Goal: Task Accomplishment & Management: Manage account settings

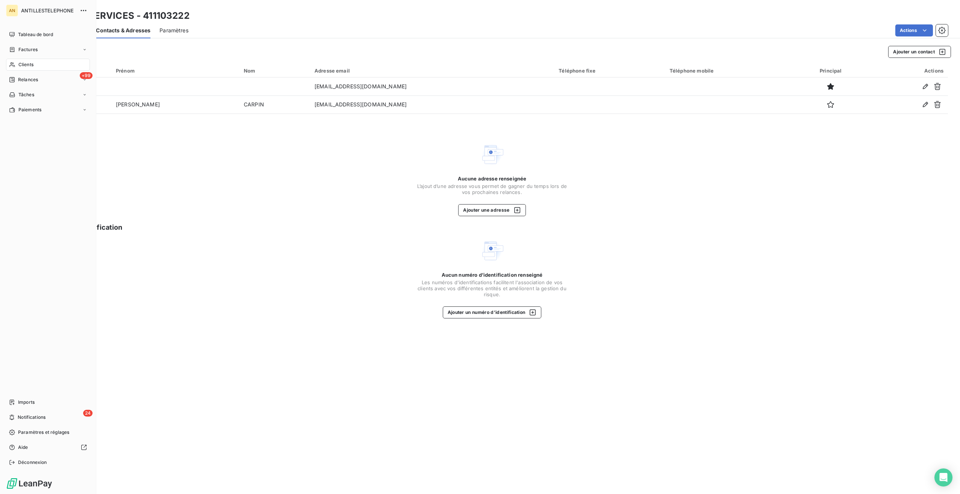
click at [13, 63] on icon at bounding box center [11, 64] width 5 height 5
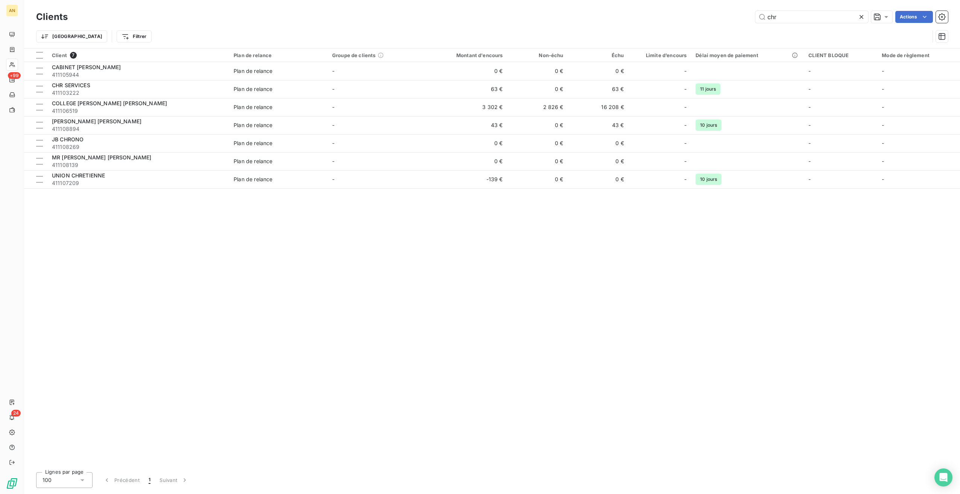
drag, startPoint x: 787, startPoint y: 16, endPoint x: 680, endPoint y: 11, distance: 106.9
click at [680, 12] on div "chr Actions" at bounding box center [512, 17] width 871 height 12
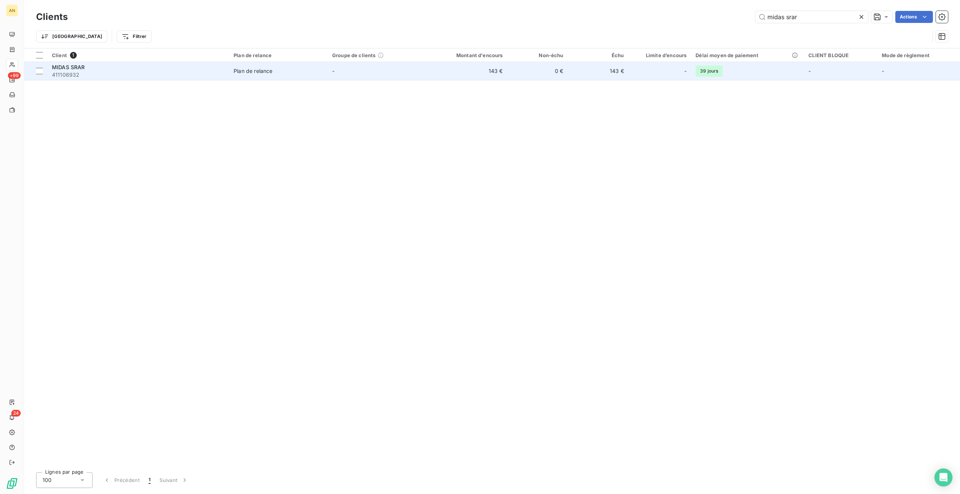
type input "midas srar"
click at [466, 77] on td "143 €" at bounding box center [466, 71] width 81 height 18
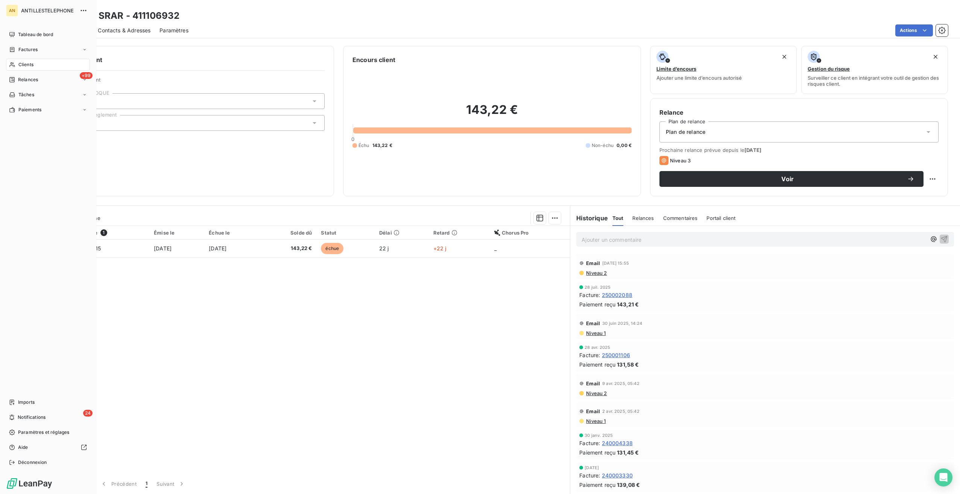
click at [20, 65] on span "Clients" at bounding box center [25, 64] width 15 height 7
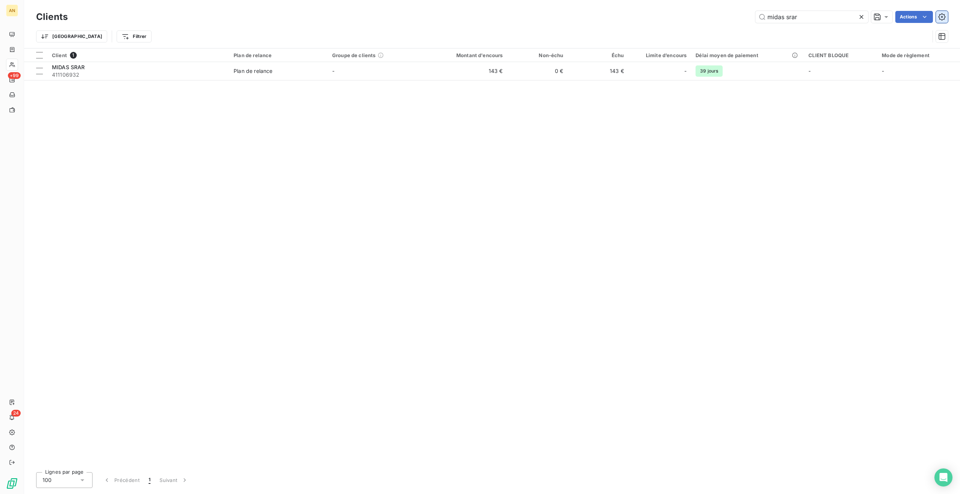
click at [940, 18] on icon "button" at bounding box center [942, 17] width 8 height 8
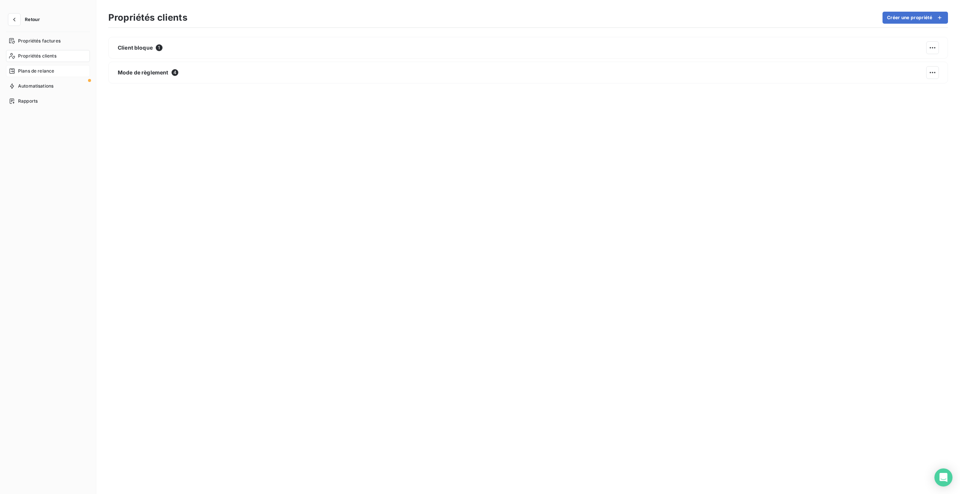
click at [39, 70] on span "Plans de relance" at bounding box center [36, 71] width 36 height 7
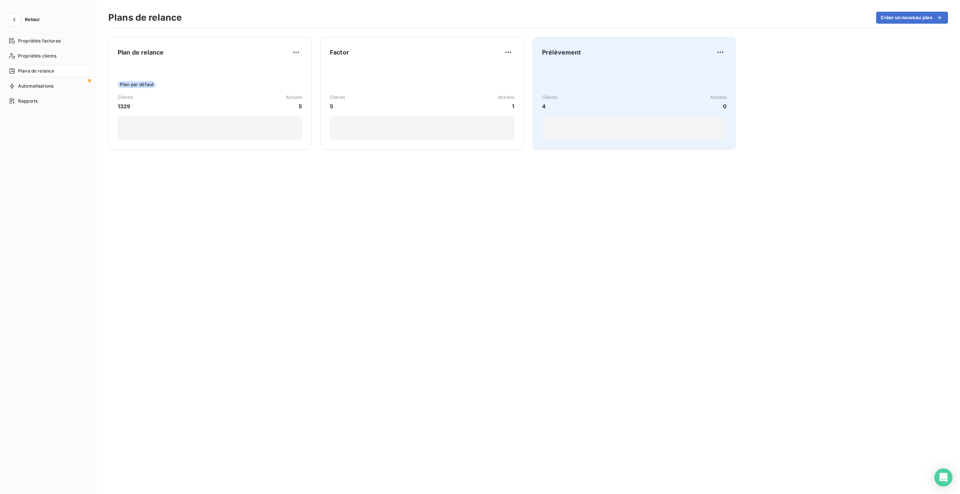
click at [700, 60] on div "Prélèvement Clients 4 Actions 0" at bounding box center [634, 93] width 184 height 94
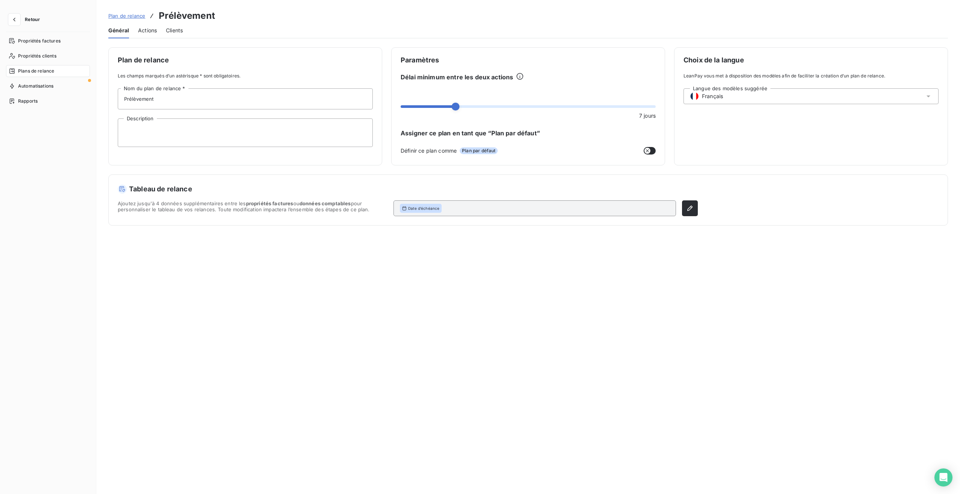
click at [140, 30] on span "Actions" at bounding box center [147, 31] width 19 height 8
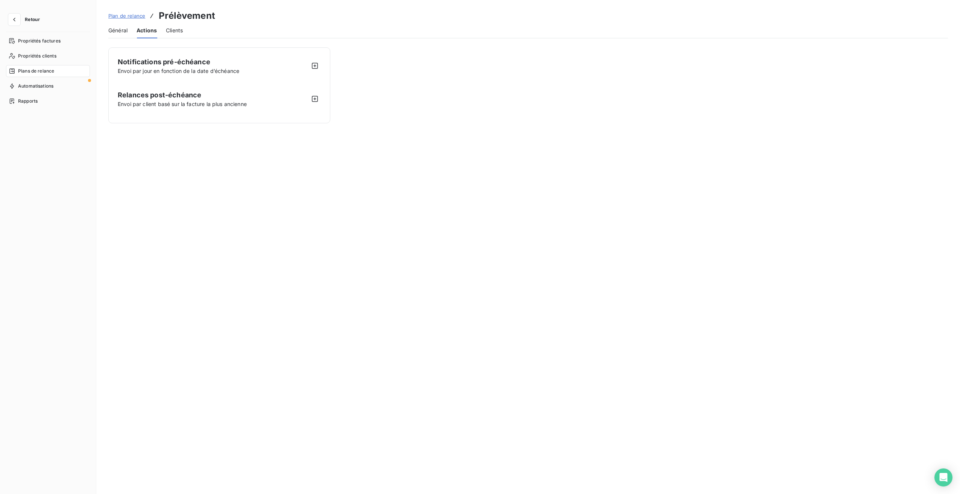
click at [182, 33] on span "Clients" at bounding box center [174, 31] width 17 height 8
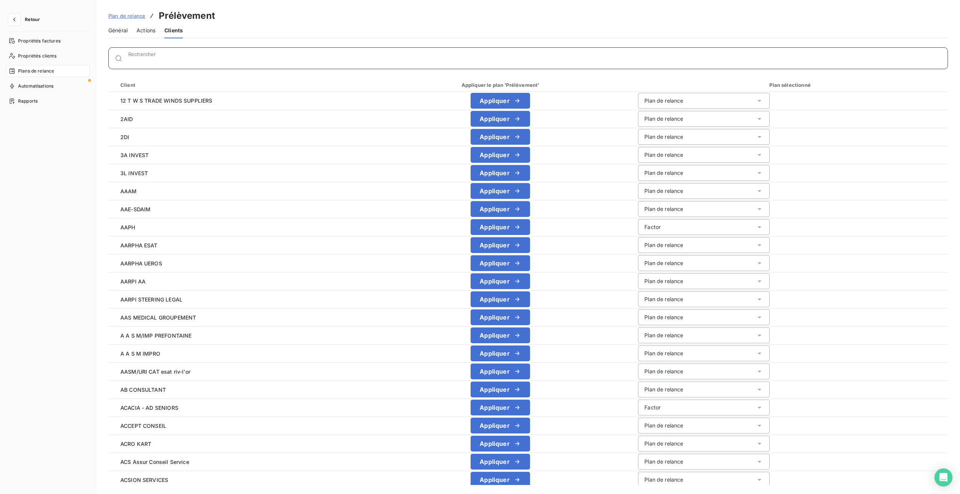
click at [156, 58] on input "Rechercher" at bounding box center [537, 62] width 819 height 8
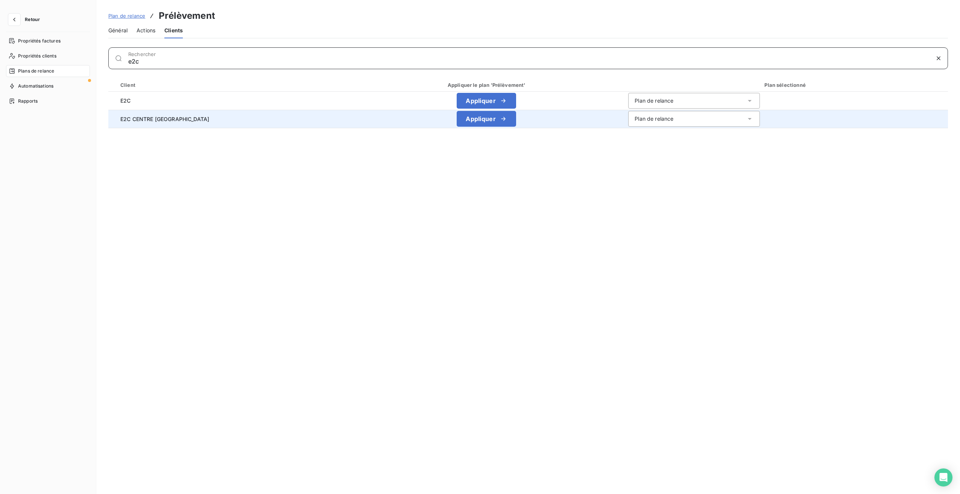
type input "e2c"
click at [670, 120] on div "Plan de relance" at bounding box center [694, 119] width 132 height 16
click at [632, 161] on span "Prélèvement" at bounding box center [648, 162] width 32 height 6
click at [151, 484] on button "Enregistrer les modifications" at bounding box center [161, 481] width 107 height 16
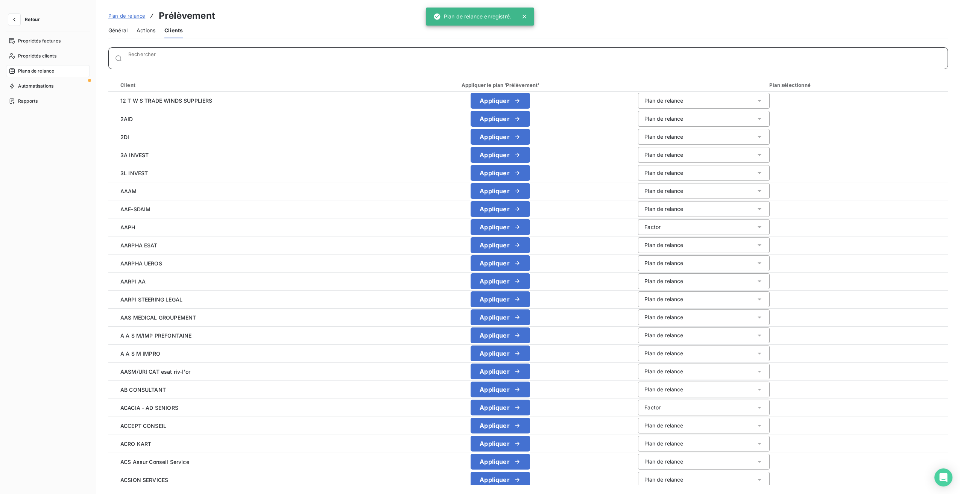
click at [139, 60] on input "Rechercher" at bounding box center [537, 62] width 819 height 8
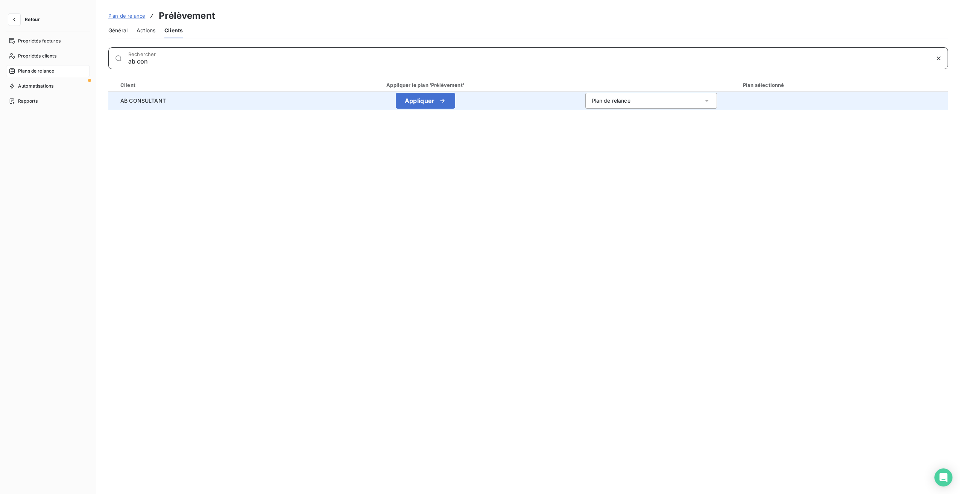
type input "ab con"
click at [602, 93] on div "Plan de relance" at bounding box center [651, 101] width 132 height 16
click at [606, 139] on li "Prélèvement" at bounding box center [651, 144] width 132 height 14
click at [159, 479] on button "Enregistrer les modifications" at bounding box center [161, 481] width 107 height 16
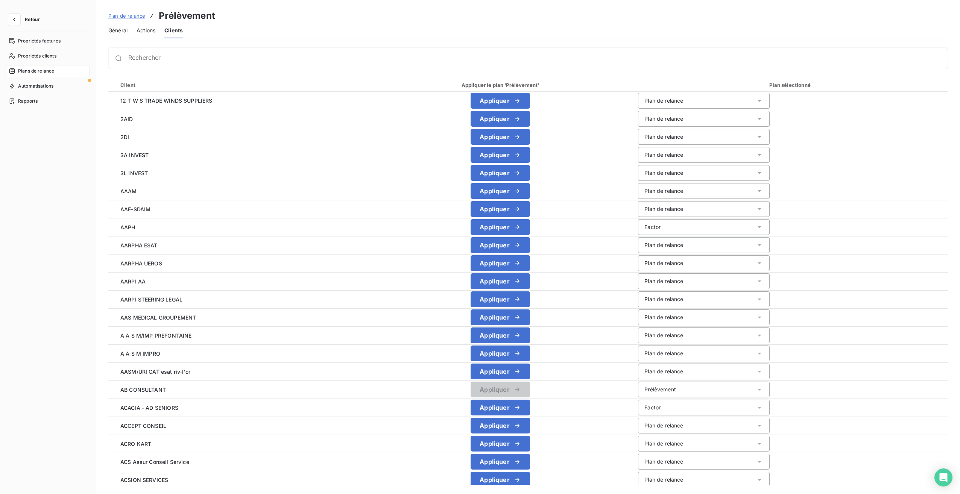
click at [224, 53] on div "Rechercher" at bounding box center [527, 58] width 839 height 22
click at [209, 59] on input "Rechercher" at bounding box center [537, 62] width 819 height 8
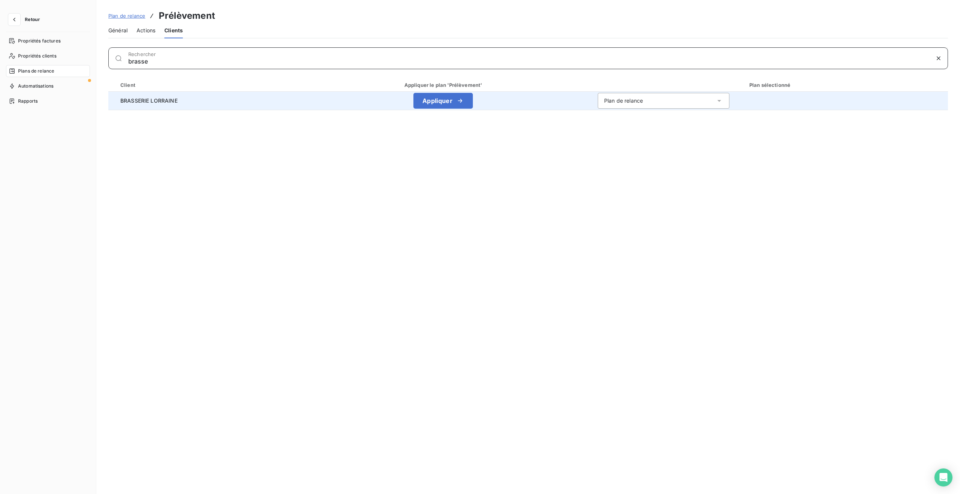
type input "brasse"
click at [669, 98] on div "Plan de relance" at bounding box center [663, 101] width 132 height 16
click at [629, 144] on span "Prélèvement" at bounding box center [618, 144] width 32 height 6
click at [137, 484] on button "Enregistrer les modifications" at bounding box center [161, 481] width 107 height 16
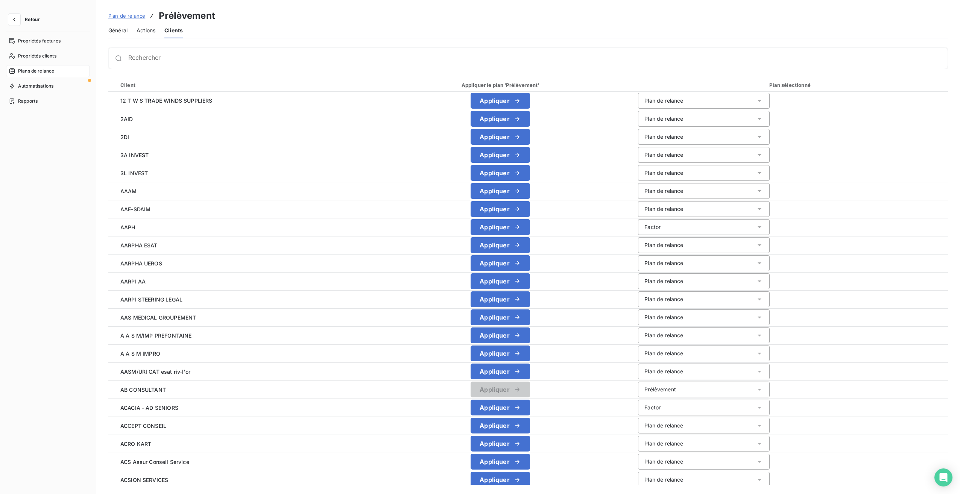
click at [150, 64] on div "Rechercher" at bounding box center [527, 58] width 839 height 22
click at [185, 58] on input "Rechercher" at bounding box center [537, 62] width 819 height 8
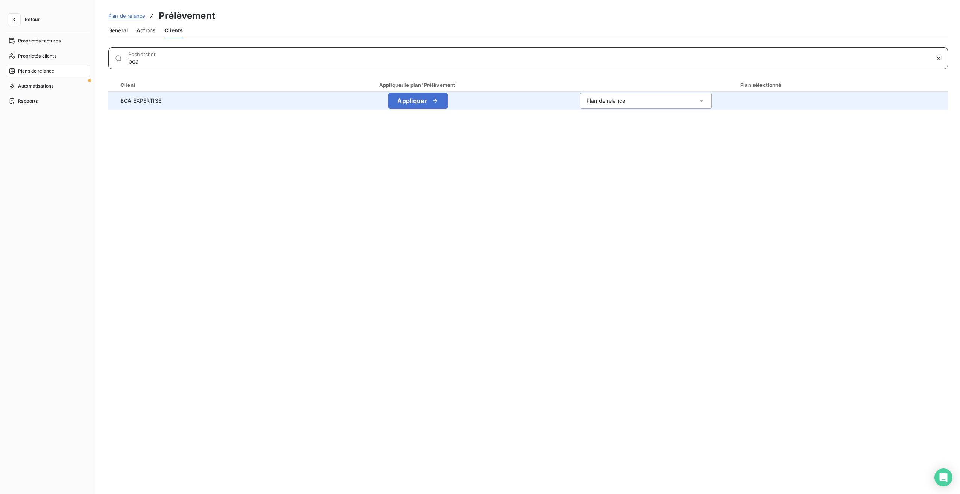
type input "bca"
click at [674, 102] on div "Plan de relance" at bounding box center [646, 101] width 132 height 16
click at [610, 139] on li "Prélèvement" at bounding box center [646, 144] width 132 height 14
click at [178, 478] on button "Enregistrer les modifications" at bounding box center [161, 481] width 107 height 16
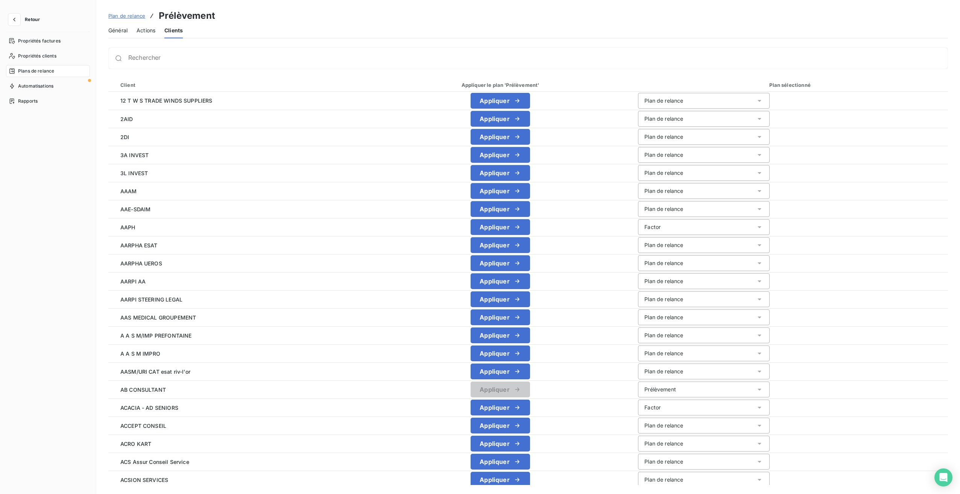
click at [277, 52] on div "Rechercher" at bounding box center [527, 58] width 839 height 22
click at [285, 55] on div "Rechercher" at bounding box center [537, 59] width 819 height 8
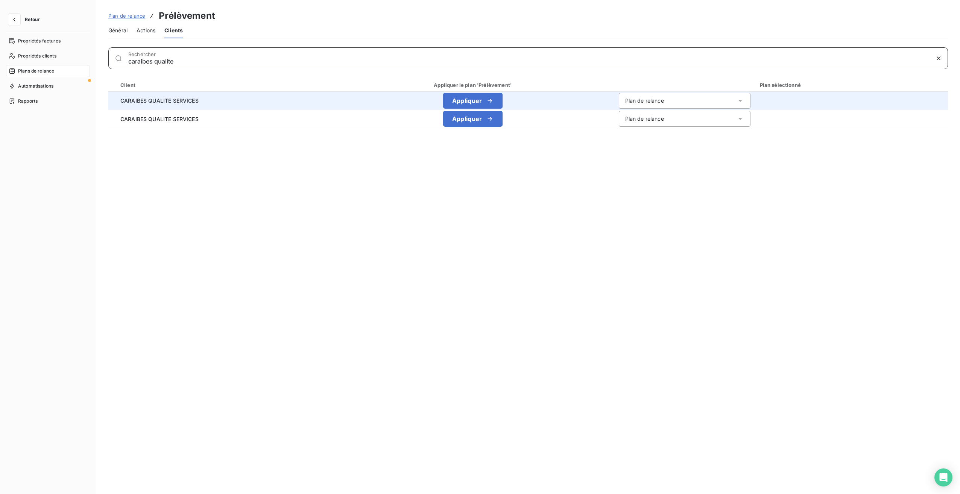
type input "caraibes qualite"
click at [647, 97] on div "Plan de relance" at bounding box center [644, 101] width 39 height 8
click at [648, 141] on span "Prélèvement" at bounding box center [639, 144] width 32 height 6
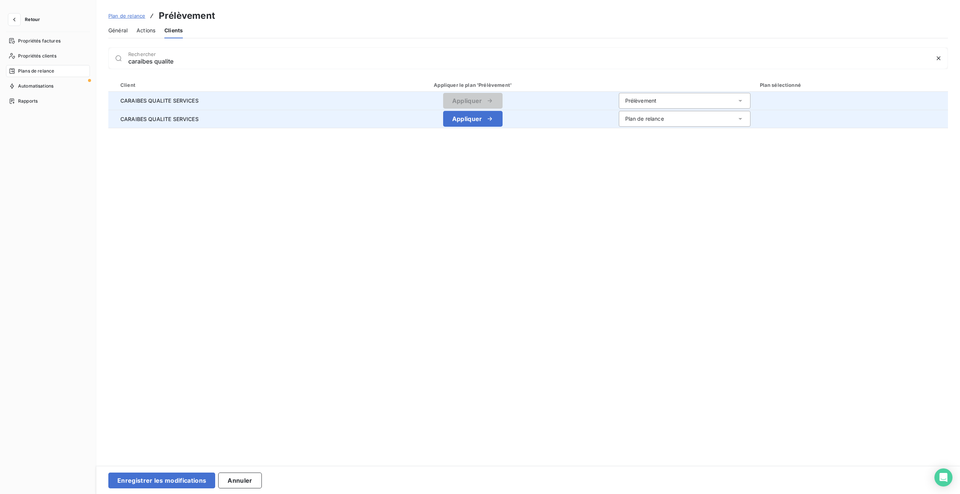
click at [652, 121] on div "Plan de relance" at bounding box center [644, 119] width 39 height 8
click at [649, 156] on li "Prélèvement" at bounding box center [685, 162] width 132 height 14
click at [148, 480] on button "Enregistrer les modifications" at bounding box center [161, 481] width 107 height 16
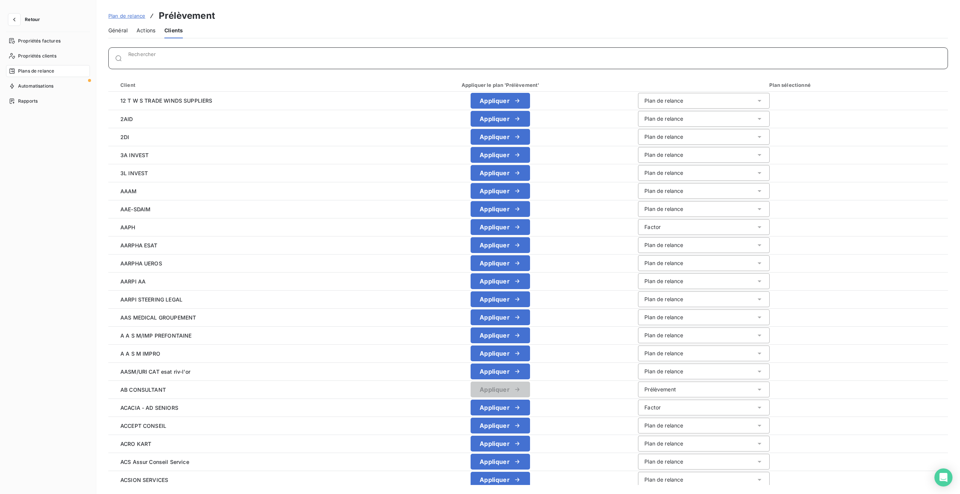
click at [173, 56] on div "Rechercher" at bounding box center [537, 59] width 819 height 8
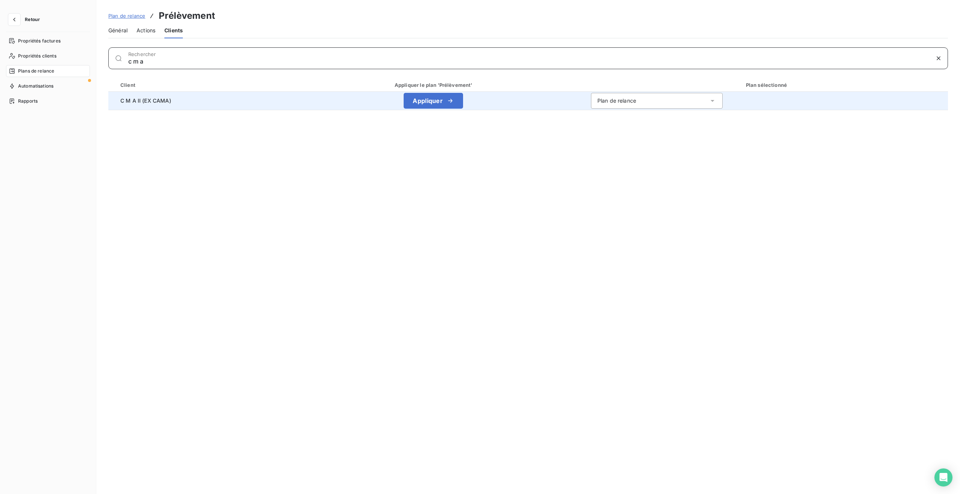
type input "c m a"
click at [656, 93] on div "Plan de relance" at bounding box center [657, 101] width 132 height 16
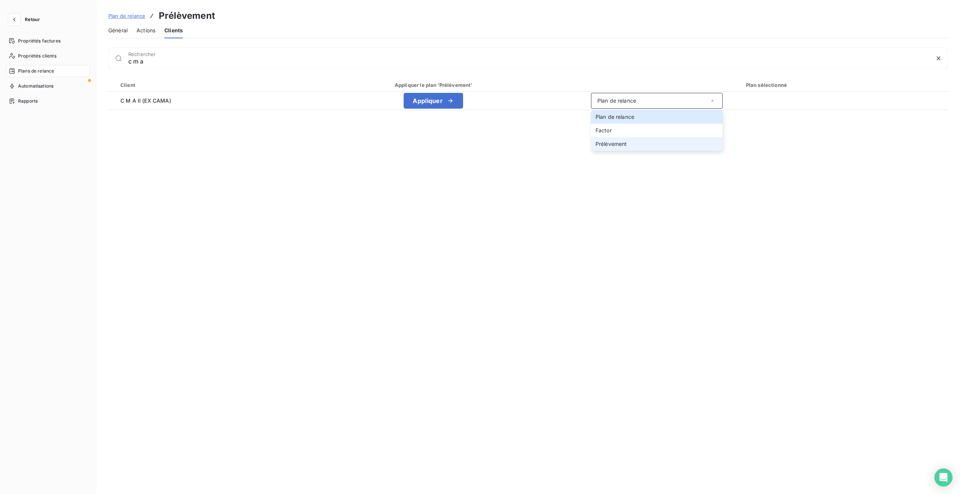
click at [620, 151] on div "Client Appliquer le plan 'Prélèvement' Plan sélectionné C M A II (EX CAMA) Appl…" at bounding box center [527, 281] width 839 height 407
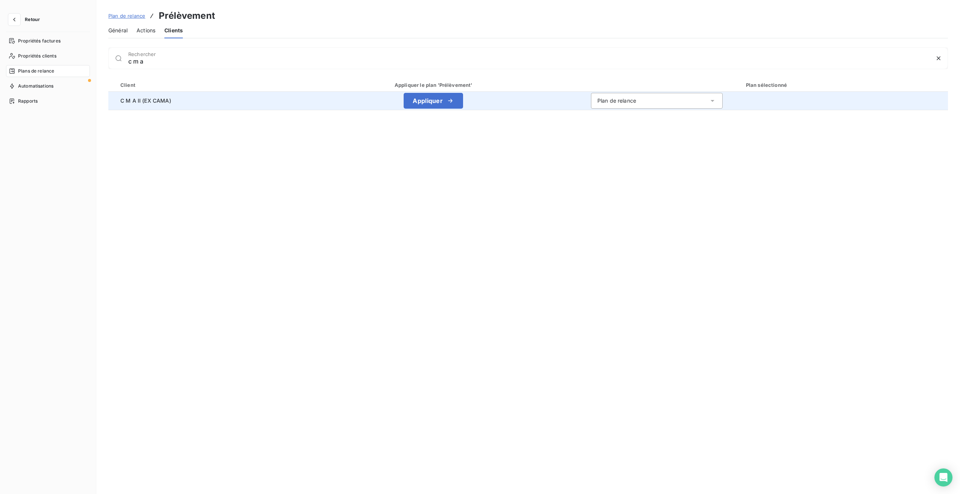
click at [619, 97] on div "Plan de relance" at bounding box center [616, 101] width 39 height 8
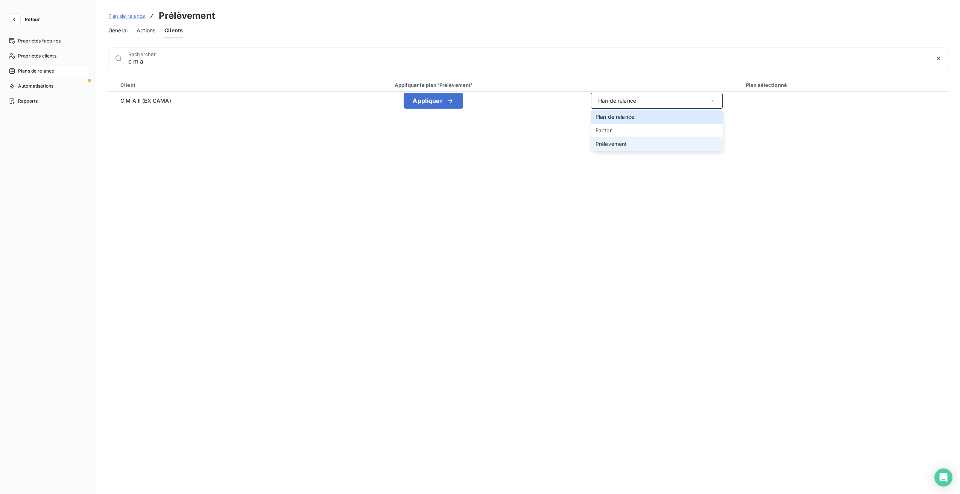
click at [608, 143] on span "Prélèvement" at bounding box center [611, 144] width 32 height 6
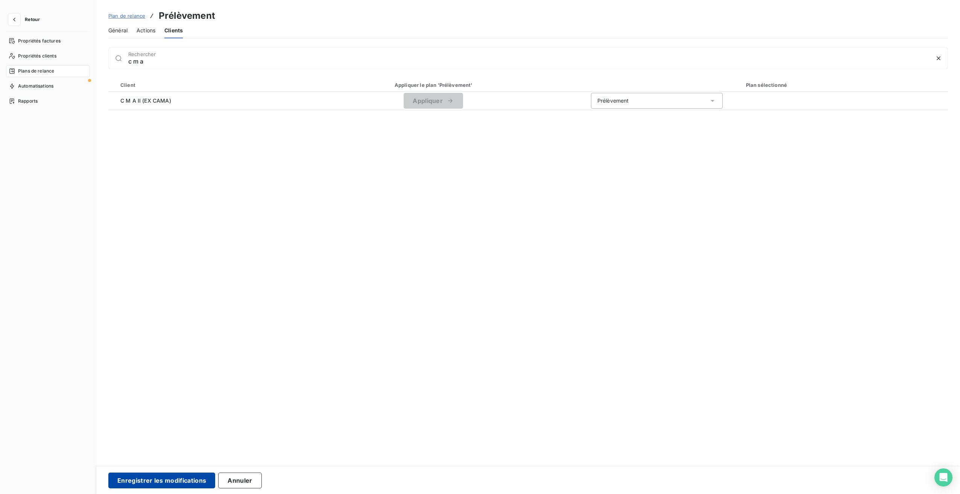
click at [157, 480] on button "Enregistrer les modifications" at bounding box center [161, 481] width 107 height 16
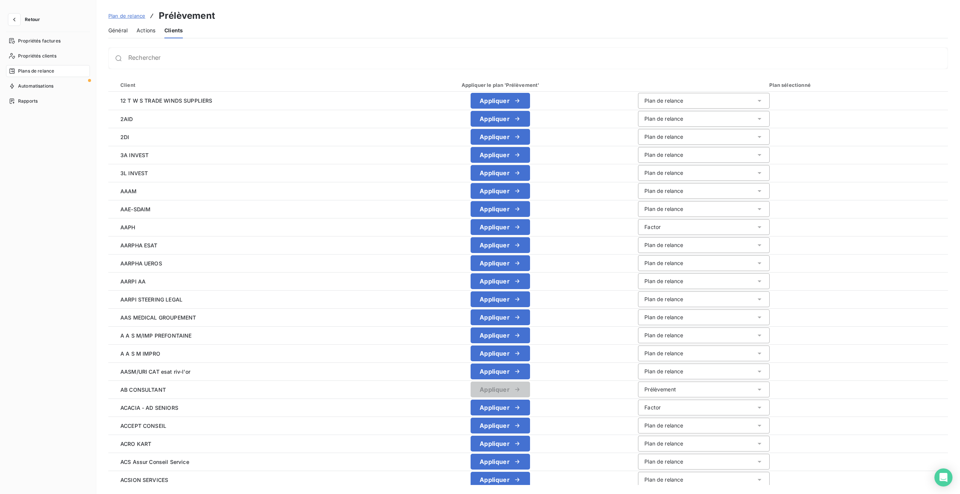
click at [188, 65] on div "Rechercher" at bounding box center [527, 58] width 839 height 22
click at [185, 56] on div "Rechercher" at bounding box center [537, 59] width 819 height 8
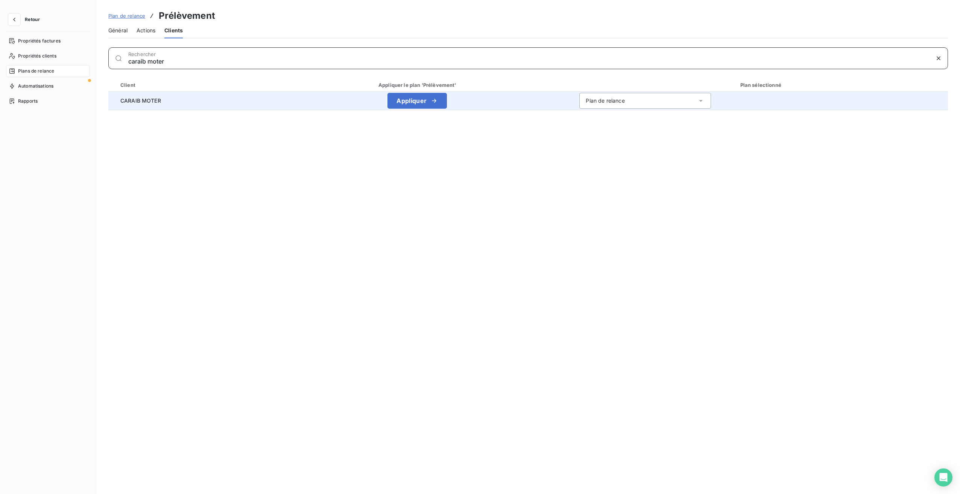
type input "caraib moter"
click at [612, 105] on div "Plan de relance" at bounding box center [645, 101] width 132 height 16
click at [604, 146] on span "Prélèvement" at bounding box center [600, 144] width 32 height 6
click at [164, 484] on button "Enregistrer les modifications" at bounding box center [161, 481] width 107 height 16
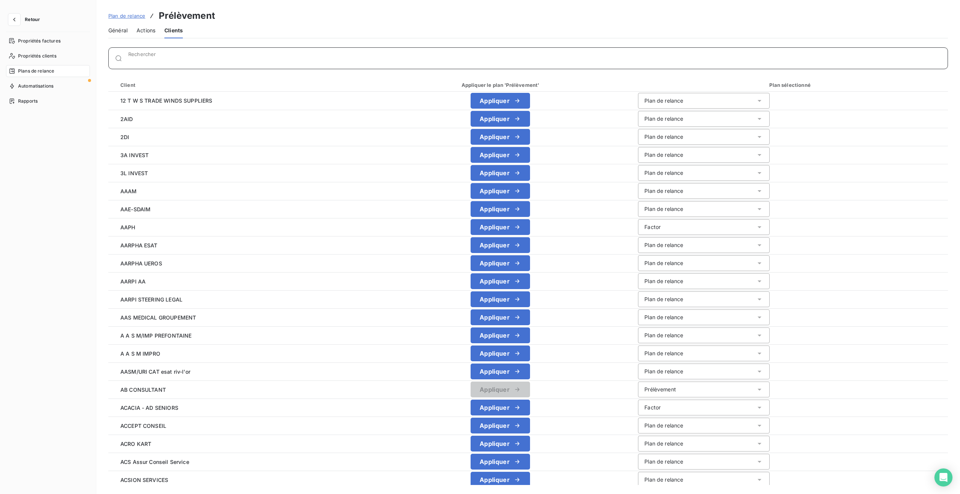
click at [135, 60] on input "Rechercher" at bounding box center [537, 62] width 819 height 8
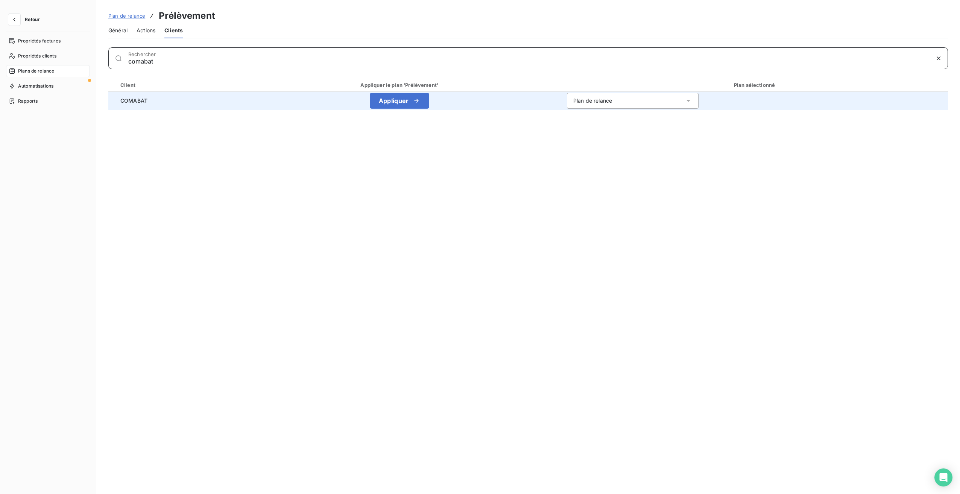
type input "comabat"
click at [625, 102] on div "Plan de relance" at bounding box center [633, 101] width 132 height 16
click at [588, 141] on span "Prélèvement" at bounding box center [587, 144] width 32 height 6
click at [154, 474] on button "Enregistrer les modifications" at bounding box center [161, 481] width 107 height 16
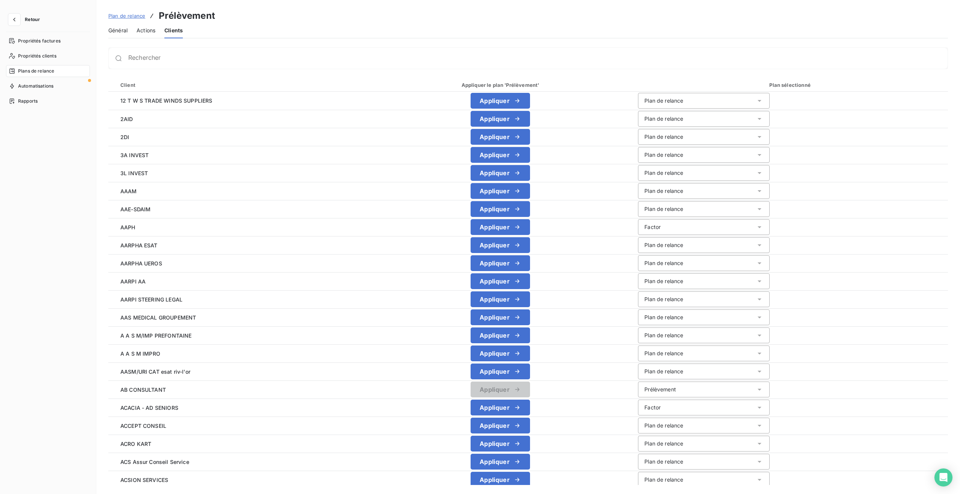
click at [186, 54] on div "Rechercher" at bounding box center [527, 58] width 839 height 22
click at [142, 63] on div "Rechercher" at bounding box center [527, 58] width 839 height 22
click at [135, 61] on input "Rechercher" at bounding box center [537, 62] width 819 height 8
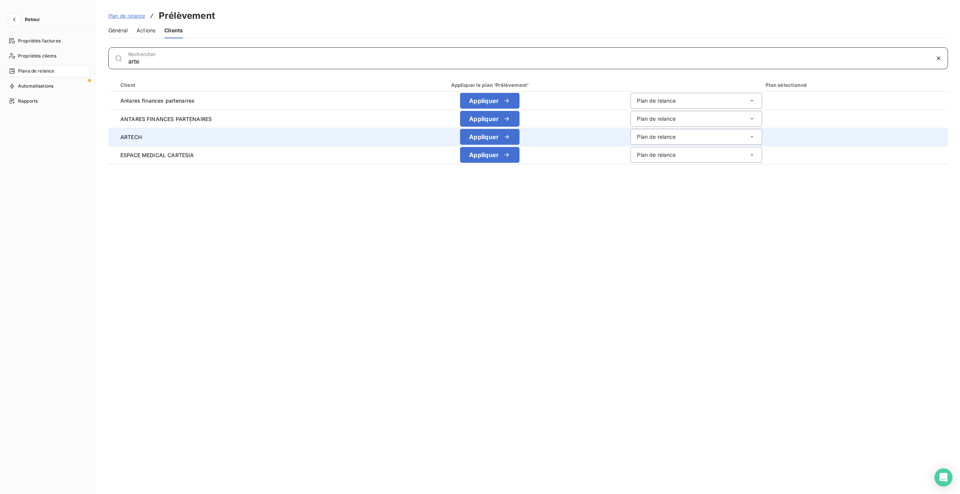
type input "arte"
click at [661, 138] on div "Plan de relance" at bounding box center [656, 137] width 39 height 8
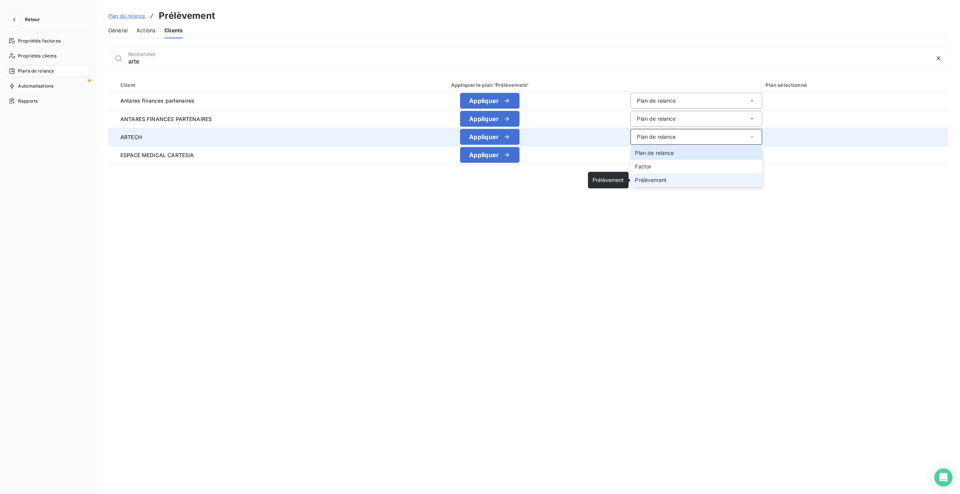
click at [658, 179] on span "Prélèvement" at bounding box center [651, 180] width 32 height 6
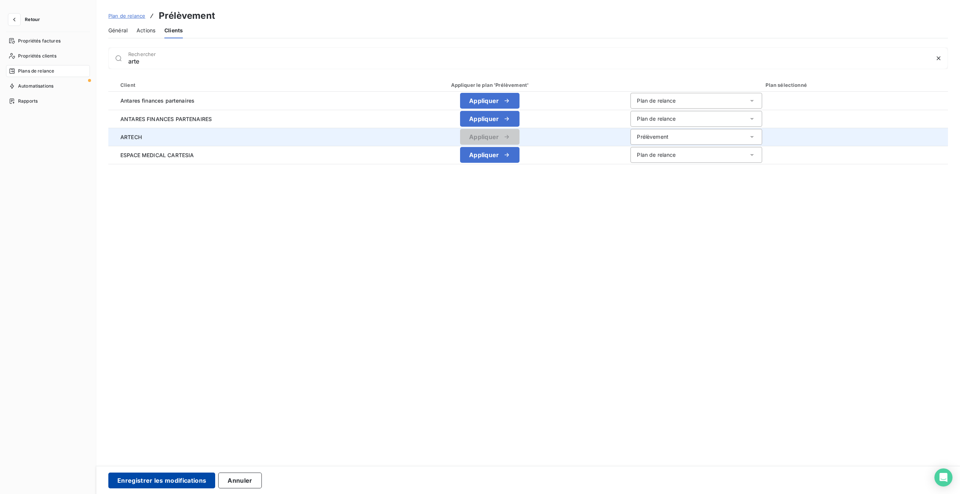
click at [168, 484] on button "Enregistrer les modifications" at bounding box center [161, 481] width 107 height 16
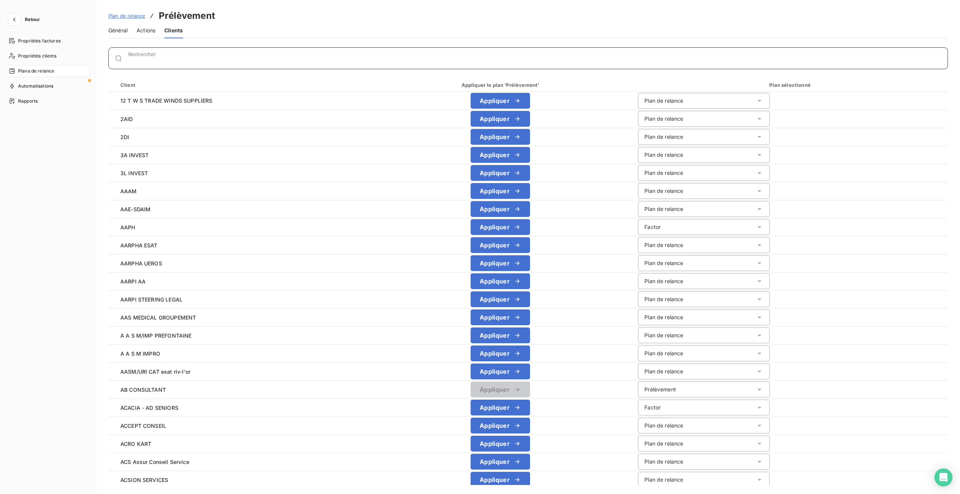
click at [153, 59] on input "Rechercher" at bounding box center [537, 62] width 819 height 8
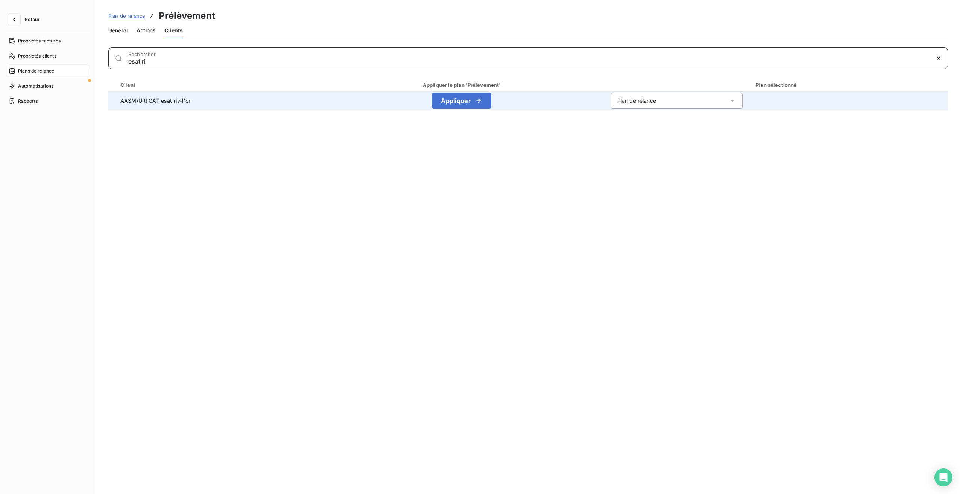
type input "esat ri"
click at [672, 96] on div "Plan de relance" at bounding box center [677, 101] width 132 height 16
click at [641, 142] on span "Prélèvement" at bounding box center [631, 144] width 32 height 6
click at [142, 479] on button "Enregistrer les modifications" at bounding box center [161, 481] width 107 height 16
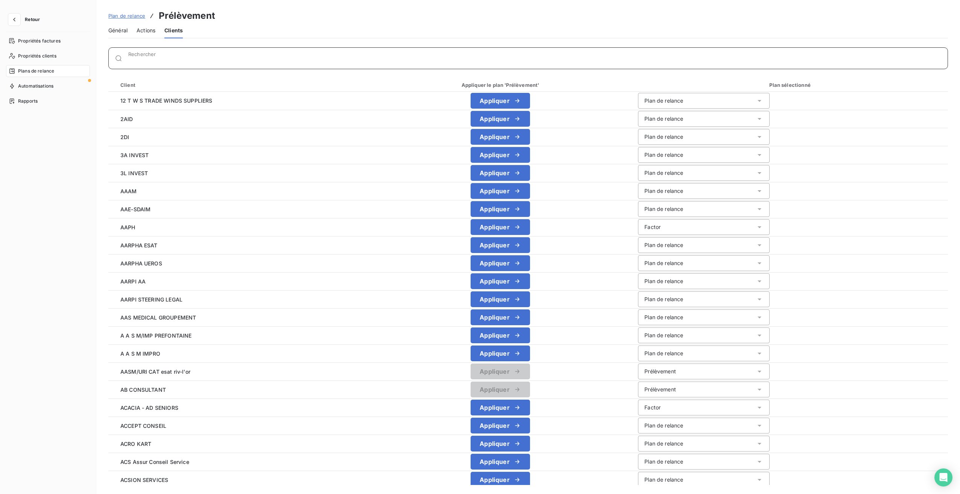
click at [143, 60] on input "Rechercher" at bounding box center [537, 62] width 819 height 8
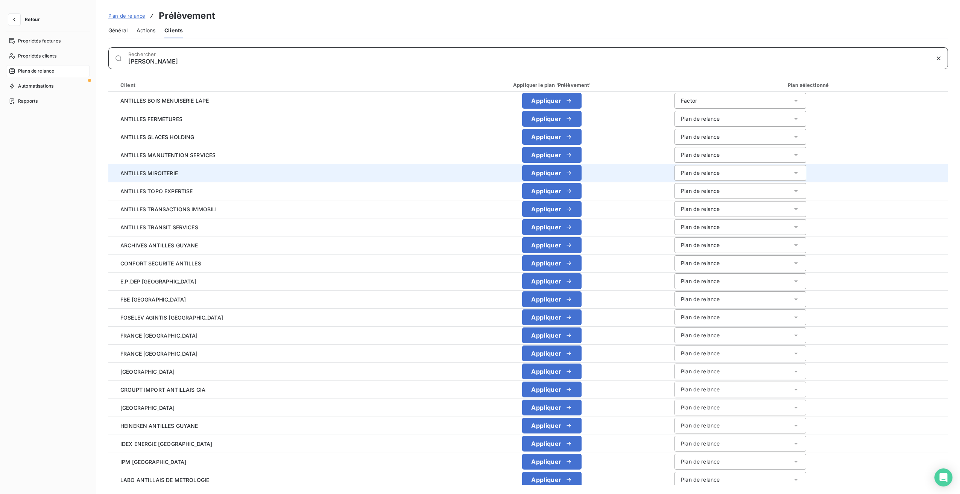
type input "[PERSON_NAME]"
click at [724, 173] on div "Plan de relance" at bounding box center [740, 173] width 132 height 16
click at [679, 217] on span "Prélèvement" at bounding box center [695, 216] width 32 height 6
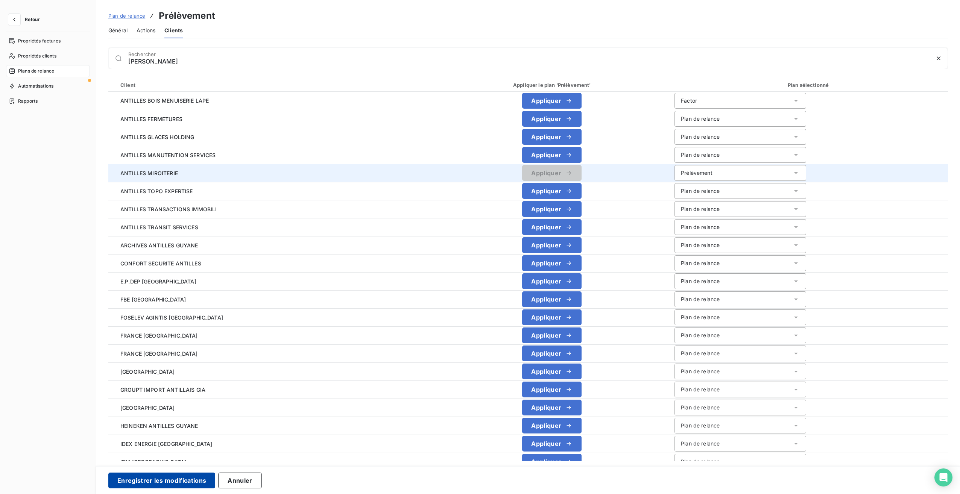
click at [167, 479] on button "Enregistrer les modifications" at bounding box center [161, 481] width 107 height 16
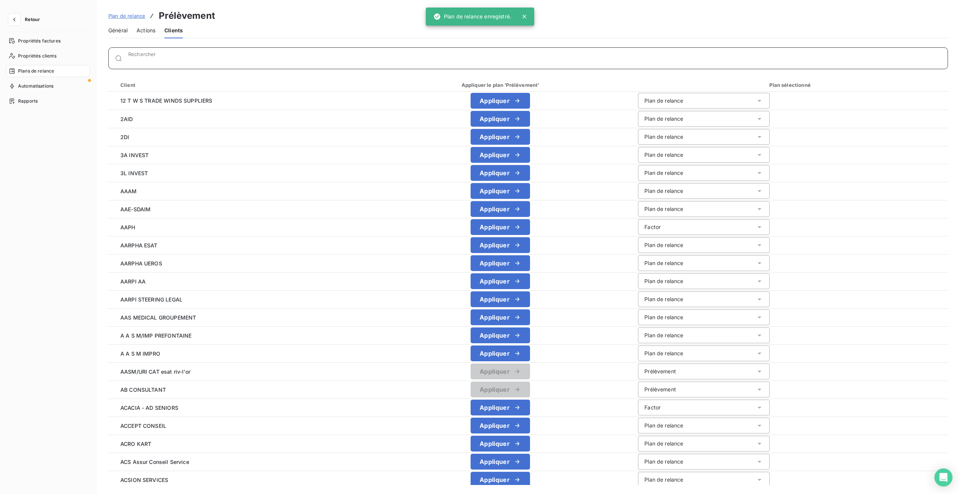
click at [142, 61] on input "Rechercher" at bounding box center [537, 62] width 819 height 8
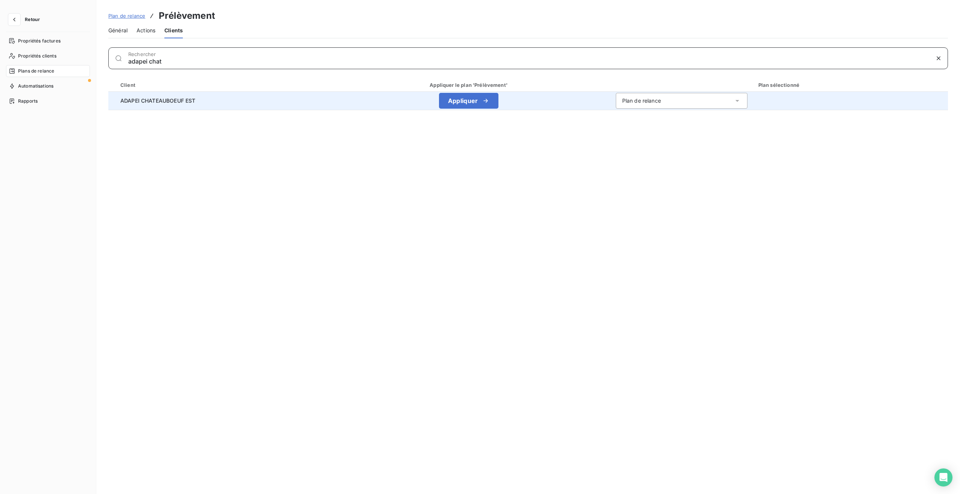
type input "adapei chat"
click at [646, 101] on div "Plan de relance" at bounding box center [641, 101] width 39 height 8
click at [643, 145] on span "Prélèvement" at bounding box center [636, 144] width 32 height 6
click at [186, 482] on button "Enregistrer les modifications" at bounding box center [161, 481] width 107 height 16
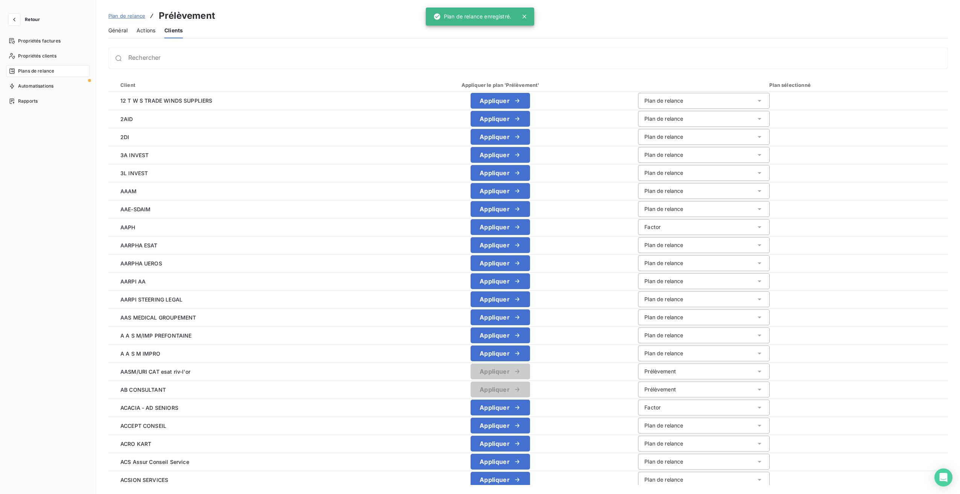
click at [127, 59] on div at bounding box center [119, 59] width 20 height 8
click at [158, 60] on input "Rechercher" at bounding box center [537, 62] width 819 height 8
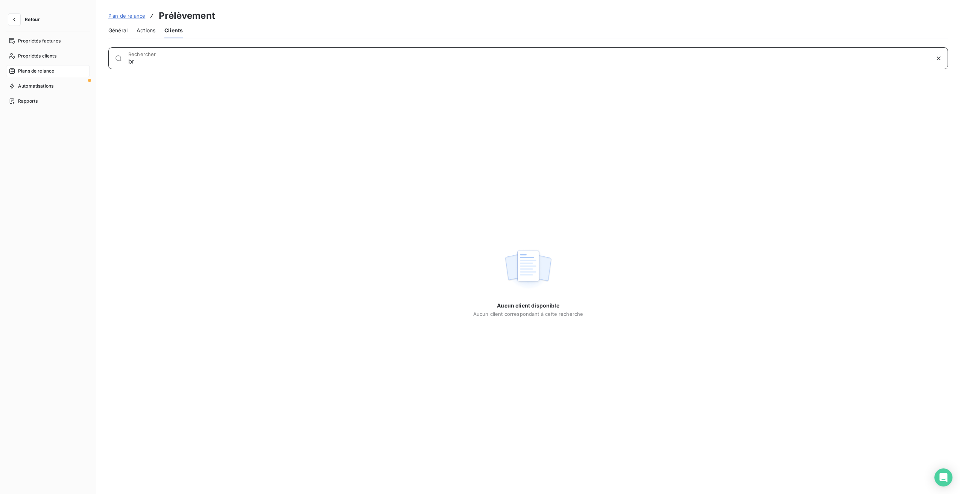
type input "b"
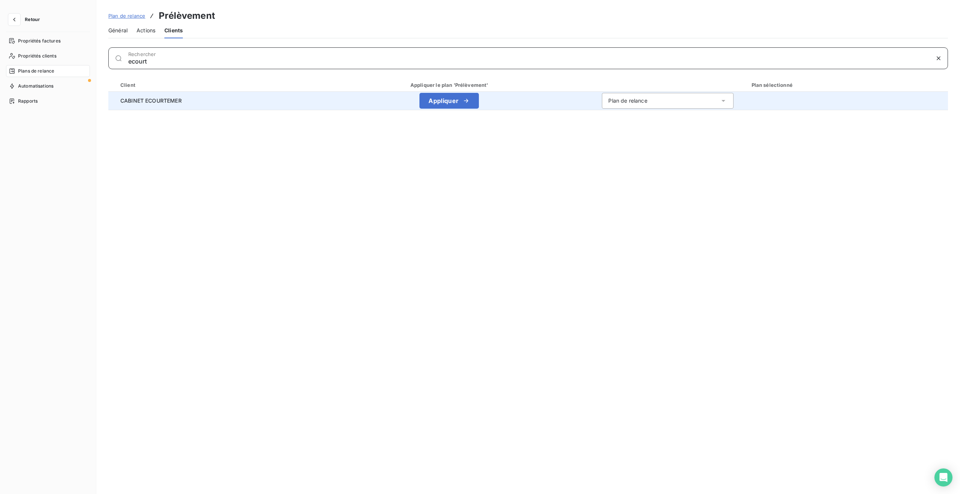
type input "ecourt"
click at [623, 94] on div "Plan de relance" at bounding box center [668, 101] width 132 height 16
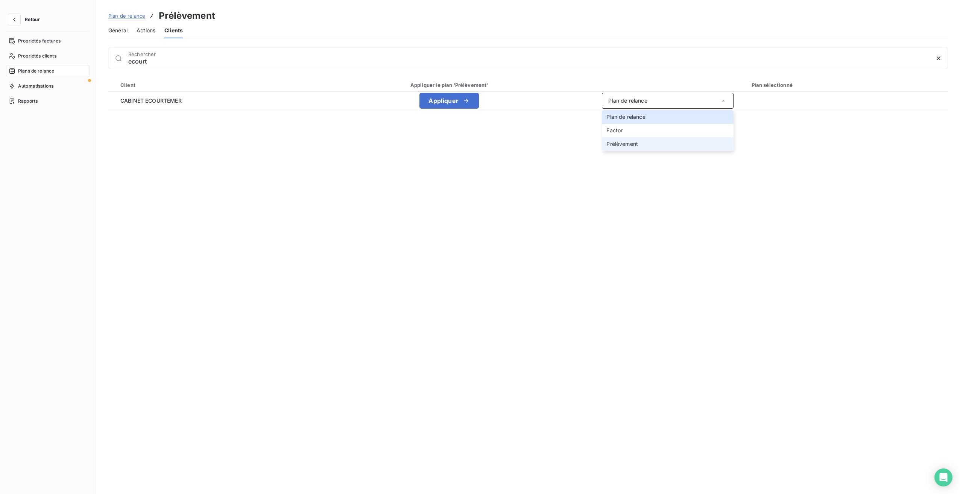
drag, startPoint x: 622, startPoint y: 139, endPoint x: 614, endPoint y: 138, distance: 8.8
click at [622, 140] on li "Prélèvement" at bounding box center [668, 144] width 132 height 14
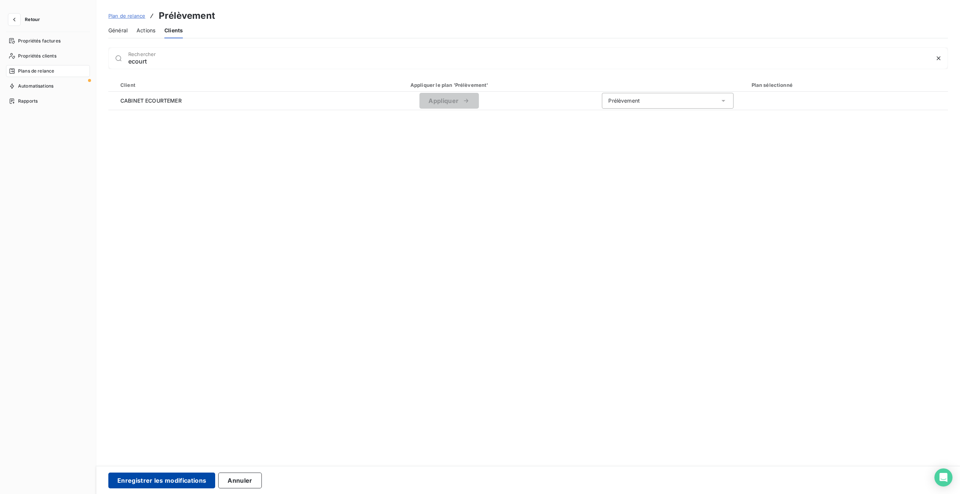
click at [176, 481] on button "Enregistrer les modifications" at bounding box center [161, 481] width 107 height 16
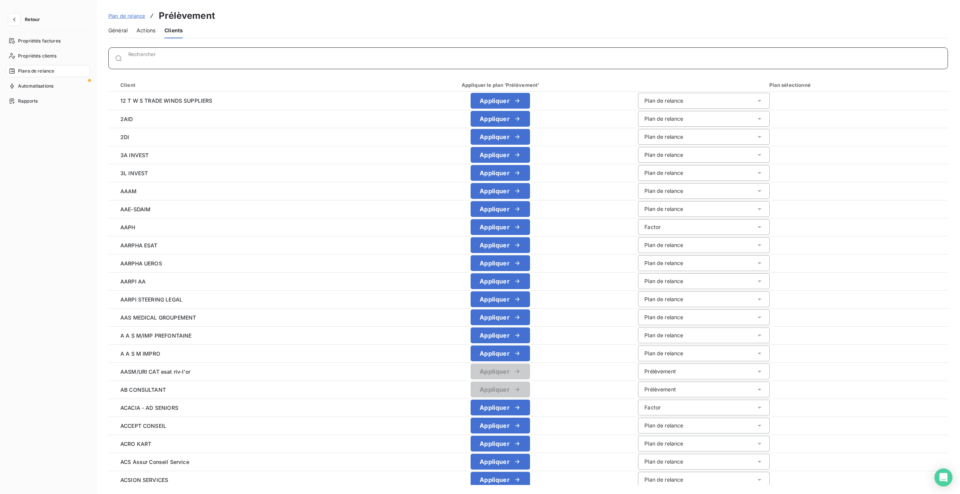
click at [205, 58] on input "Rechercher" at bounding box center [537, 62] width 819 height 8
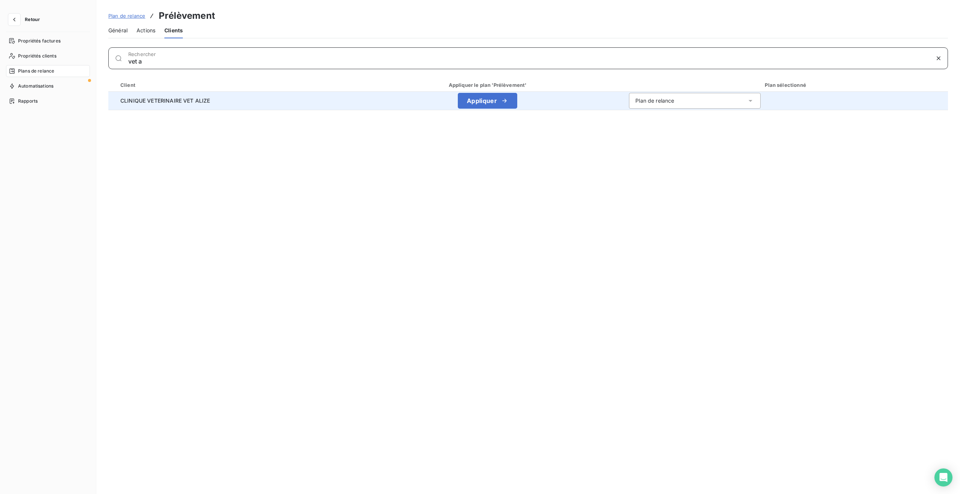
type input "vet a"
click at [659, 100] on div "Plan de relance" at bounding box center [654, 101] width 39 height 8
click at [653, 145] on span "Prélèvement" at bounding box center [649, 144] width 32 height 6
click at [171, 479] on button "Enregistrer les modifications" at bounding box center [161, 481] width 107 height 16
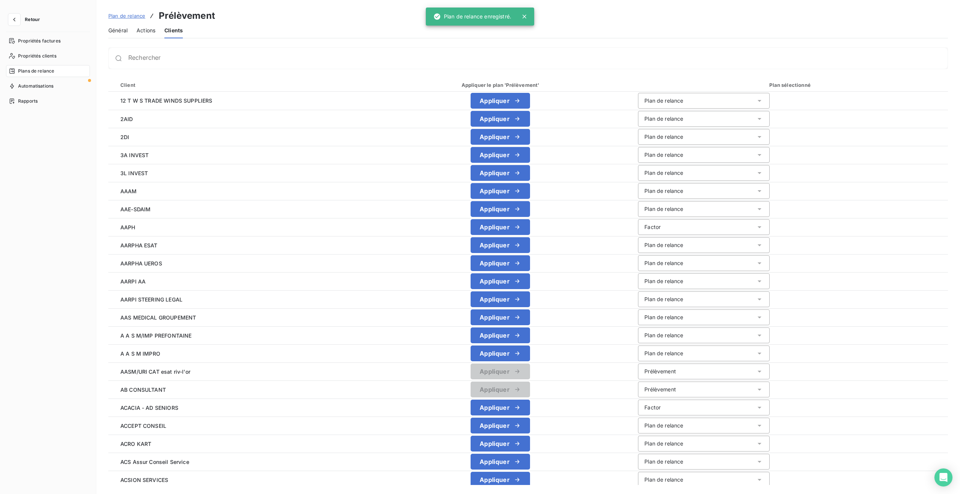
click at [199, 66] on div "Rechercher" at bounding box center [527, 58] width 839 height 22
click at [197, 58] on input "Rechercher" at bounding box center [537, 62] width 819 height 8
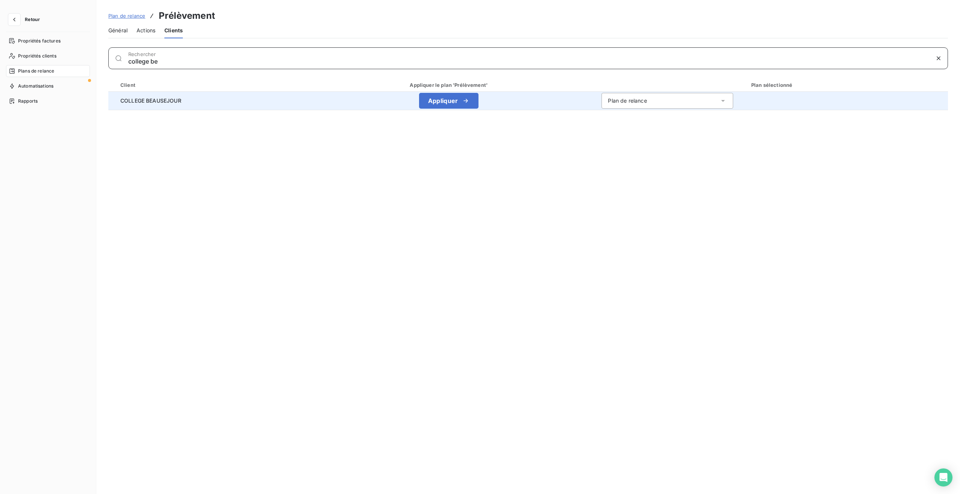
type input "college be"
click at [642, 103] on div "Plan de relance" at bounding box center [627, 101] width 39 height 8
click at [626, 143] on span "Prélèvement" at bounding box center [622, 144] width 32 height 6
click at [173, 490] on div "Enregistrer les modifications Annuler" at bounding box center [527, 480] width 863 height 28
click at [171, 482] on button "Enregistrer les modifications" at bounding box center [161, 481] width 107 height 16
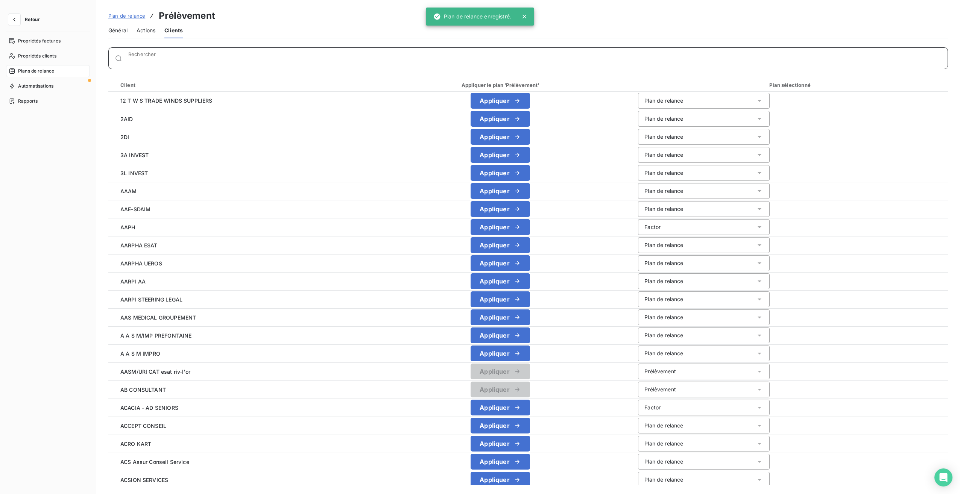
click at [141, 56] on div "Rechercher" at bounding box center [537, 59] width 819 height 8
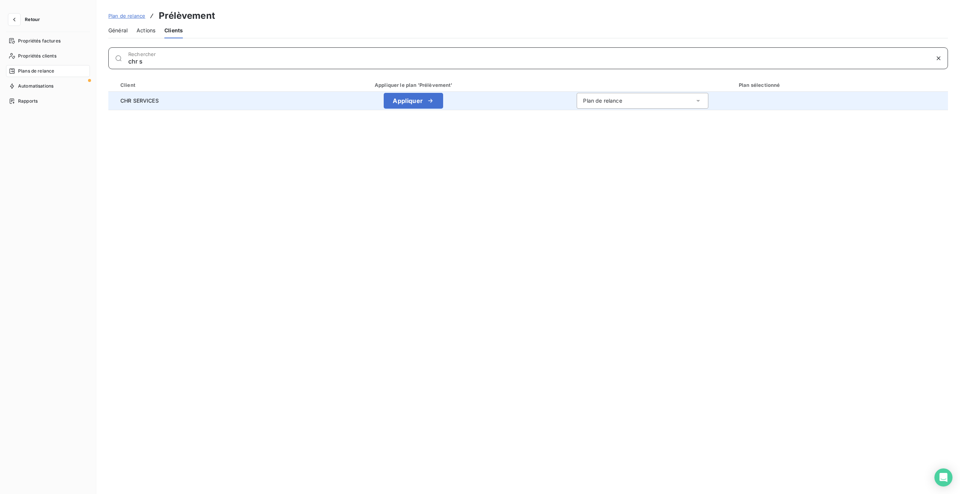
type input "chr s"
click at [610, 100] on div "Plan de relance" at bounding box center [602, 101] width 39 height 8
click at [626, 99] on div "Plan de relance" at bounding box center [642, 101] width 132 height 16
click at [618, 140] on li "Prélèvement" at bounding box center [642, 144] width 132 height 14
click at [136, 478] on button "Enregistrer les modifications" at bounding box center [161, 481] width 107 height 16
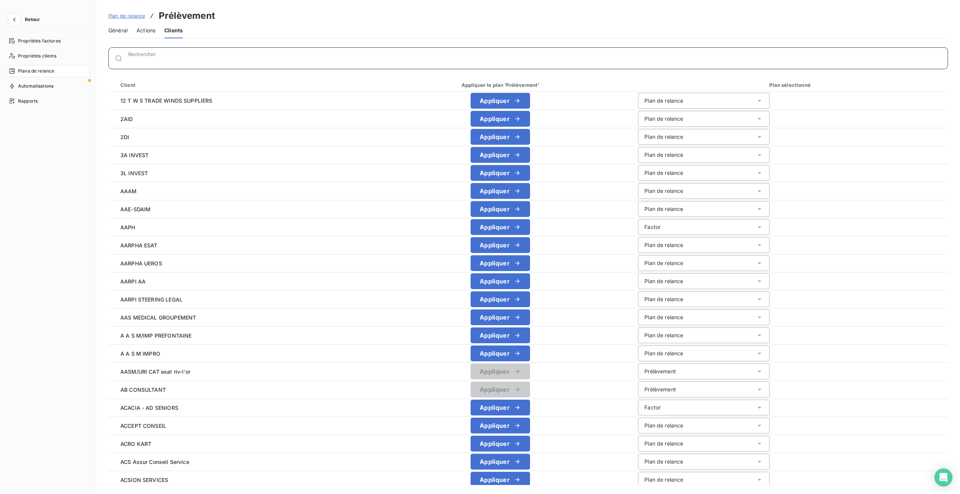
click at [149, 56] on div "Rechercher" at bounding box center [537, 59] width 819 height 8
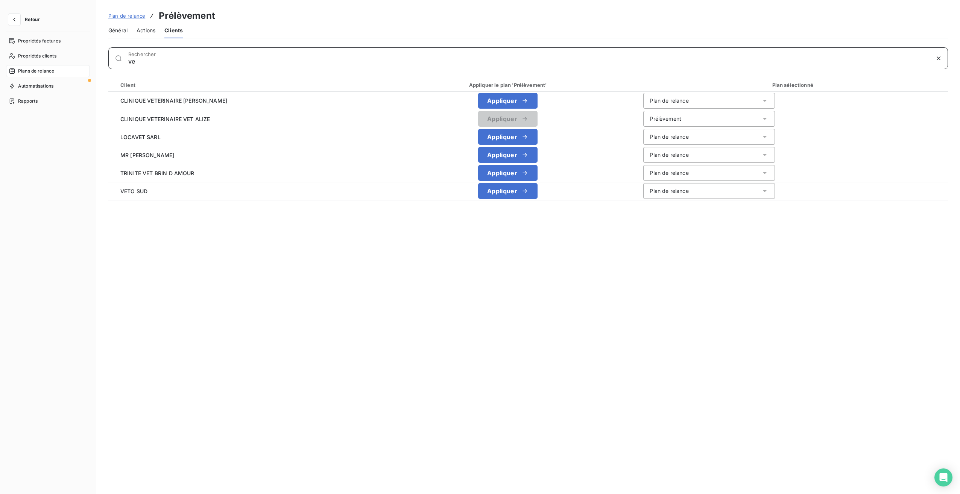
type input "v"
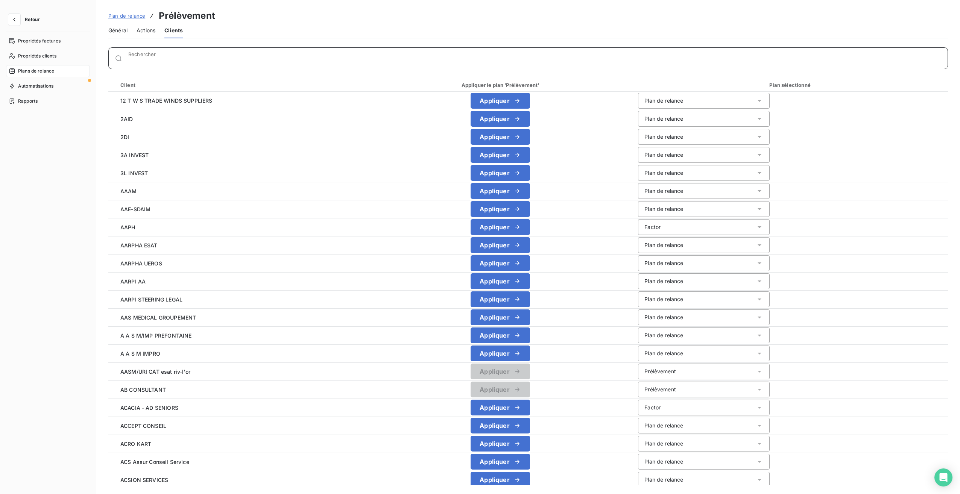
type input "d"
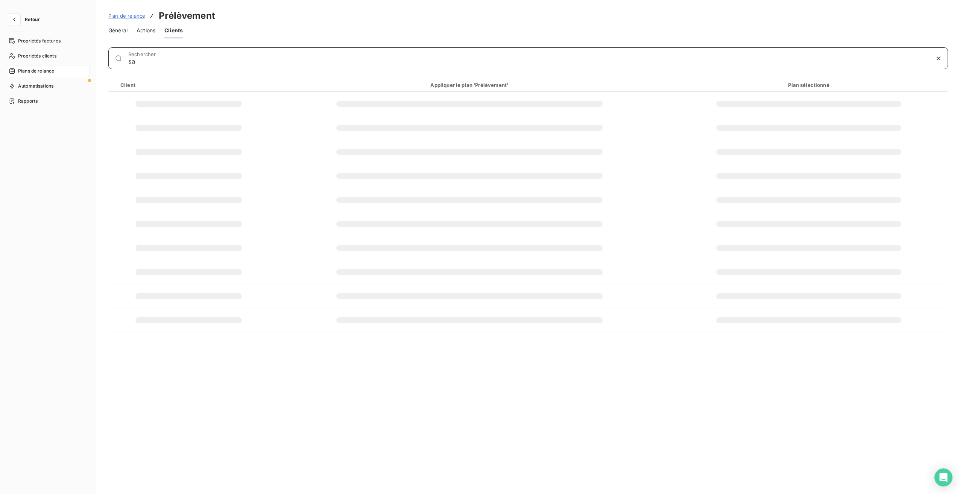
type input "s"
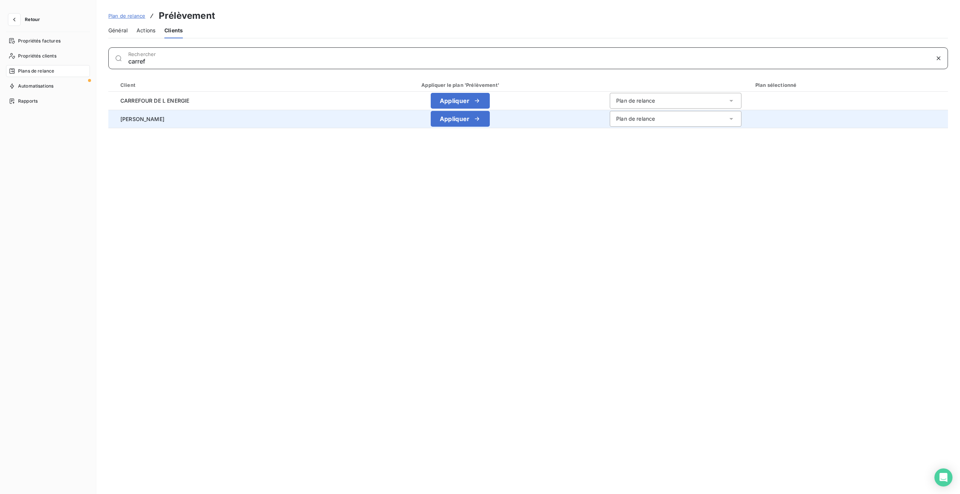
type input "carref"
click at [711, 118] on div "Plan de relance" at bounding box center [675, 119] width 132 height 16
click at [636, 162] on span "Prélèvement" at bounding box center [630, 162] width 32 height 6
click at [167, 478] on button "Enregistrer les modifications" at bounding box center [161, 481] width 107 height 16
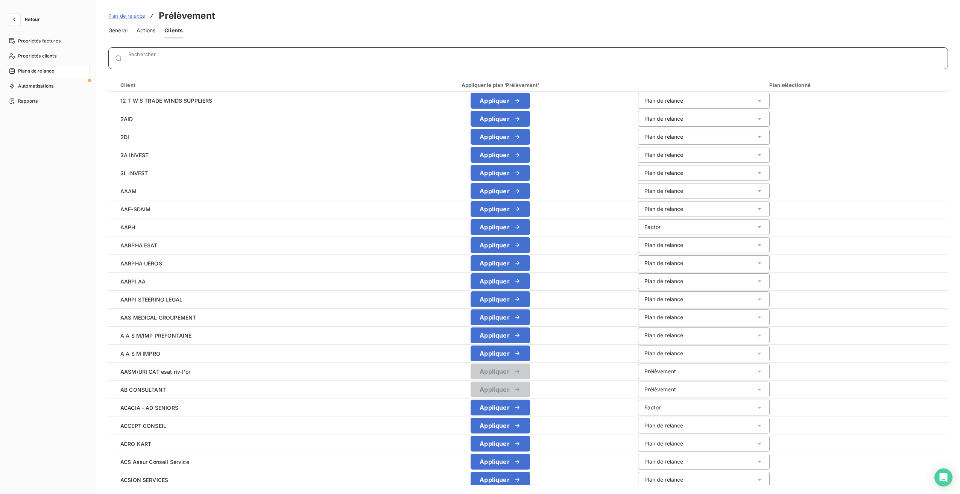
click at [154, 61] on input "Rechercher" at bounding box center [537, 62] width 819 height 8
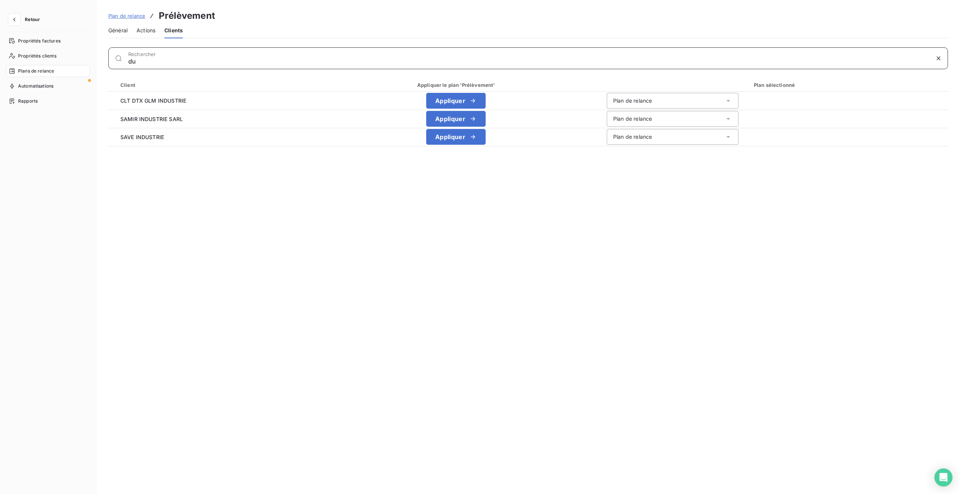
type input "d"
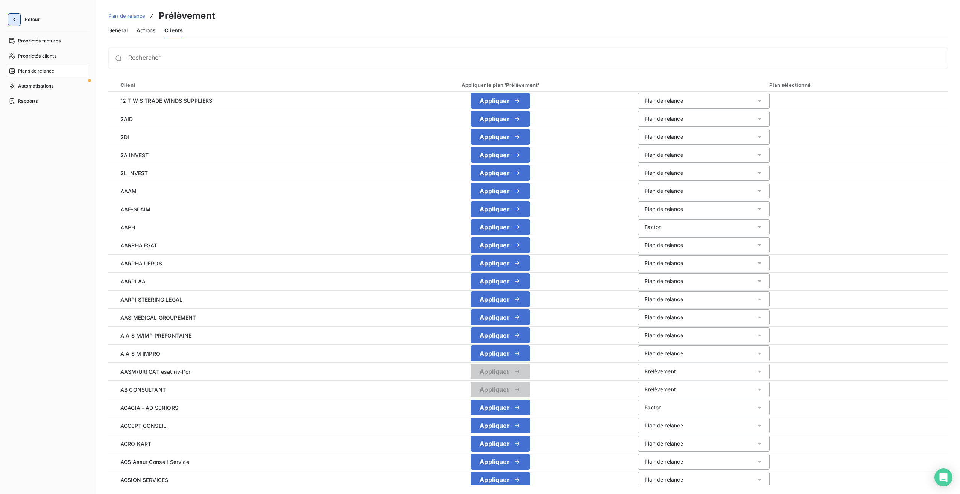
click at [15, 23] on icon "button" at bounding box center [15, 20] width 8 height 8
